Goal: Find specific page/section: Find specific page/section

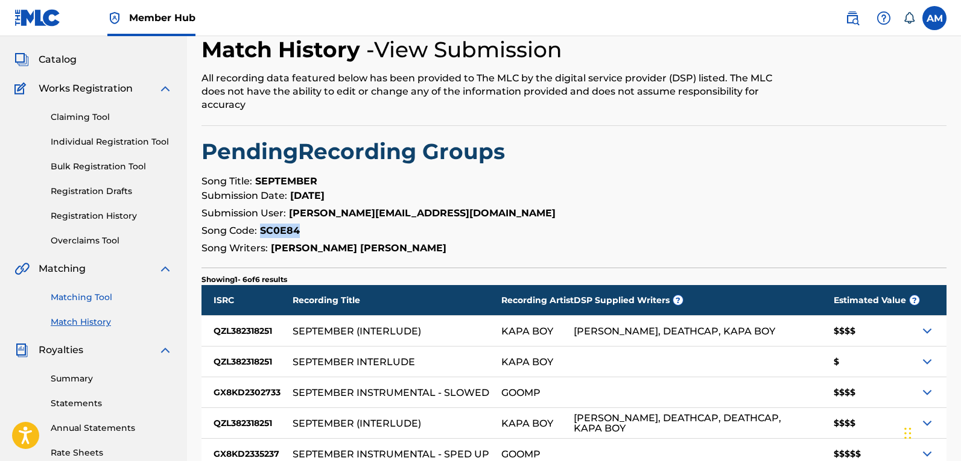
click at [88, 298] on link "Matching Tool" at bounding box center [112, 297] width 122 height 13
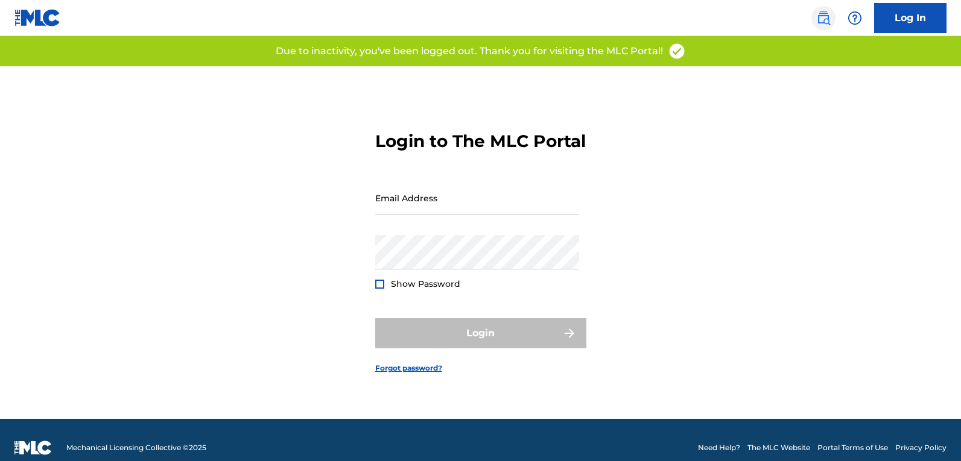
click at [823, 22] on img at bounding box center [823, 18] width 14 height 14
